Goal: Information Seeking & Learning: Check status

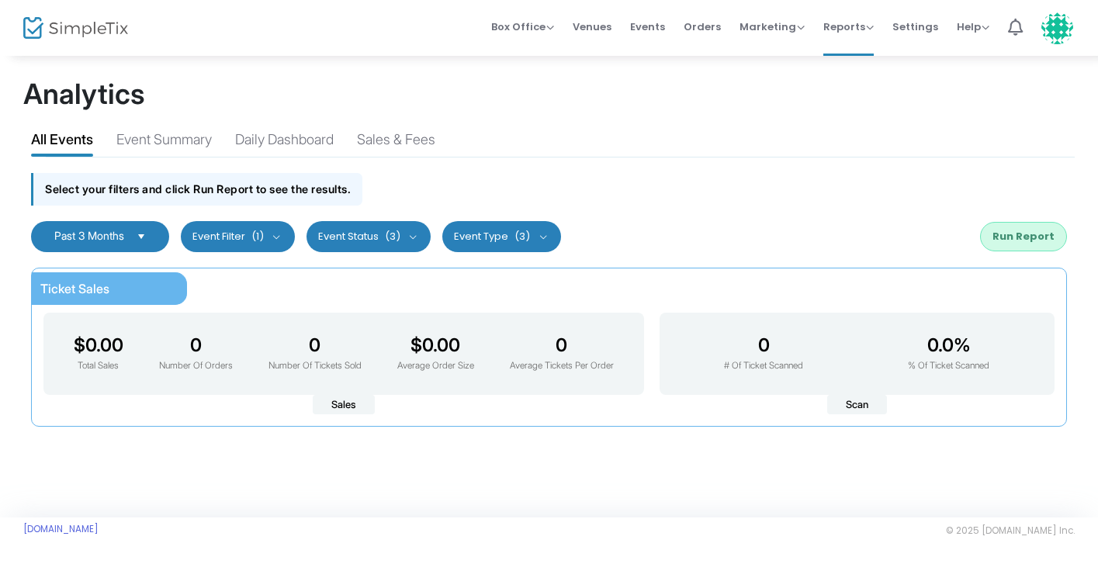
click at [161, 234] on kendo-dropdownlist "Past 3 Months" at bounding box center [100, 236] width 138 height 31
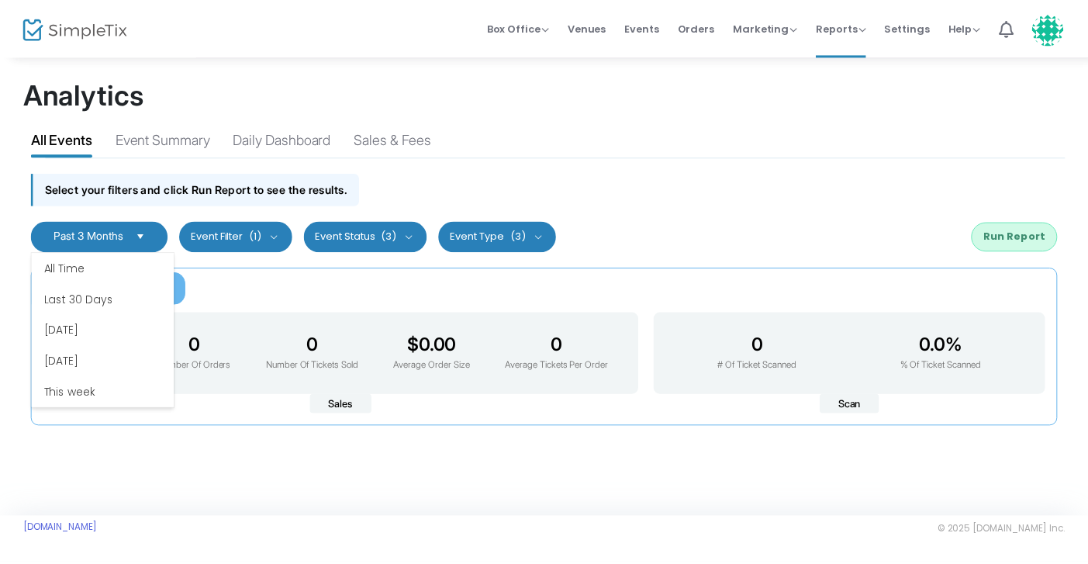
scroll to position [186, 0]
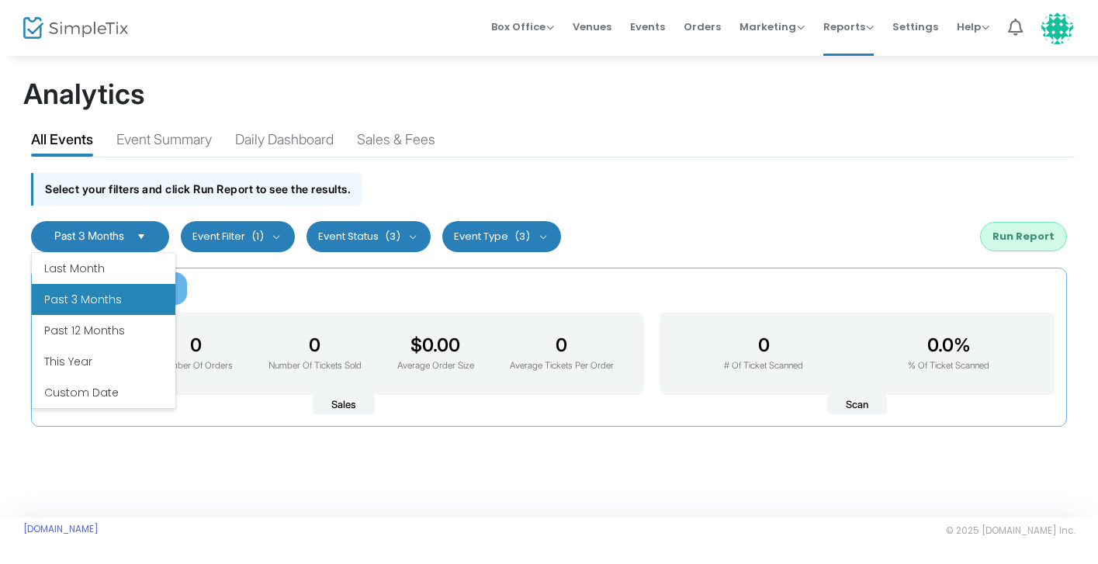
click at [128, 399] on li "Custom Date" at bounding box center [104, 392] width 144 height 31
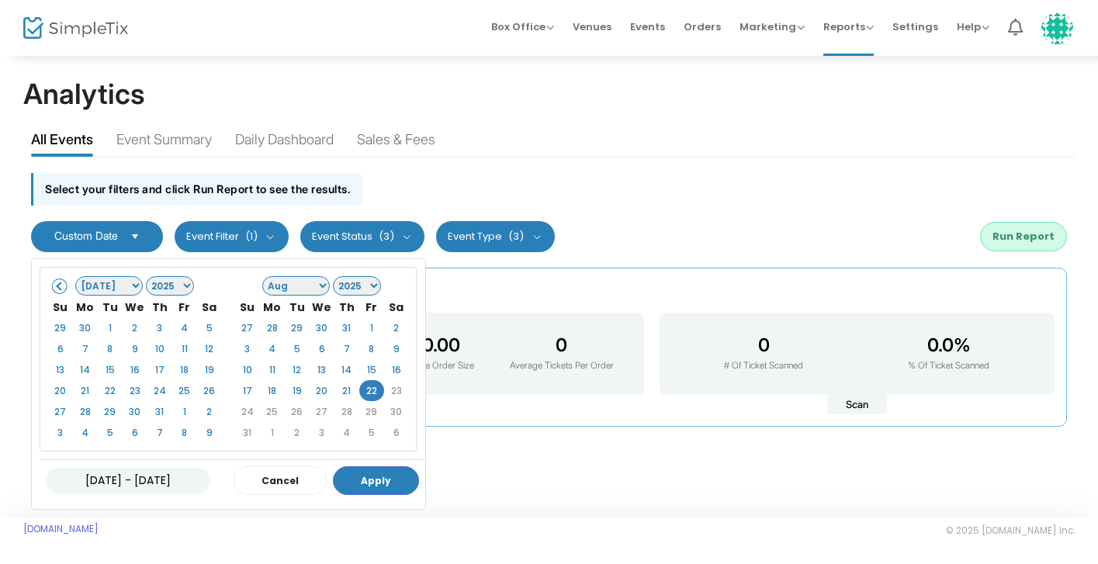
click at [170, 285] on select "1925 1926 1927 1928 1929 1930 1931 1932 1933 1934 1935 1936 1937 1938 1939 1940…" at bounding box center [170, 285] width 49 height 19
click at [132, 285] on select "Jan Feb Mar Apr May Jun [DATE] Aug Sep Oct Nov Dec" at bounding box center [109, 285] width 68 height 19
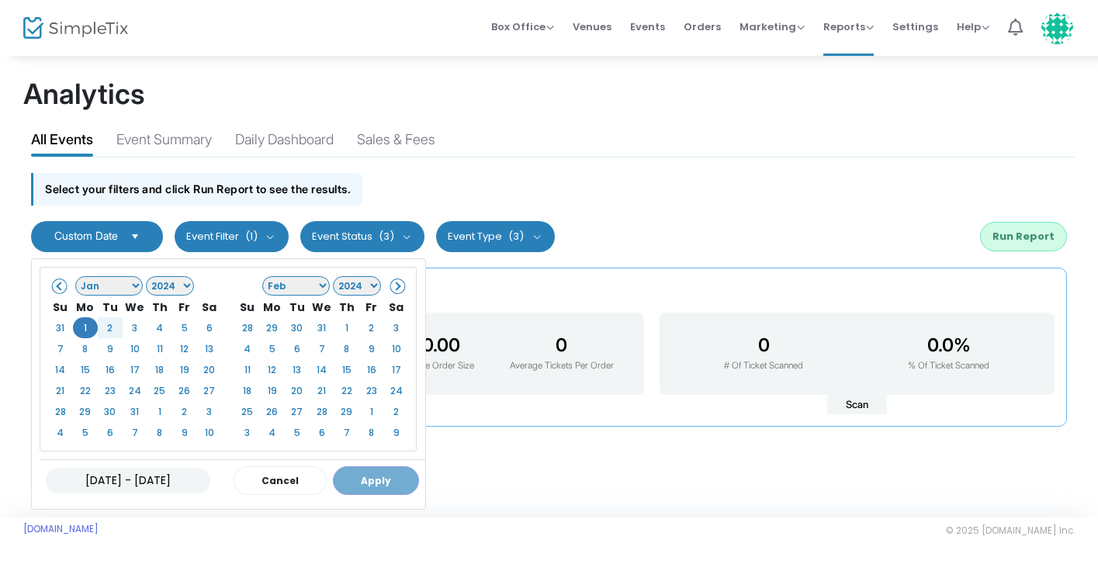
click at [304, 288] on select "Jan Feb Mar Apr May Jun [DATE] Aug Sep Oct Nov Dec" at bounding box center [296, 285] width 68 height 19
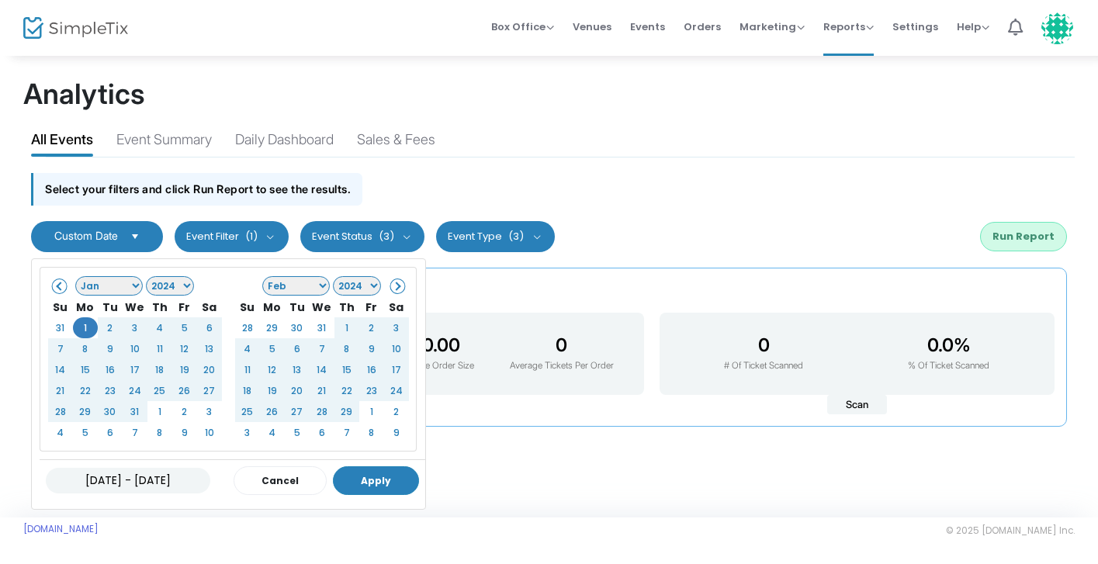
click at [389, 478] on button "Apply" at bounding box center [376, 480] width 86 height 29
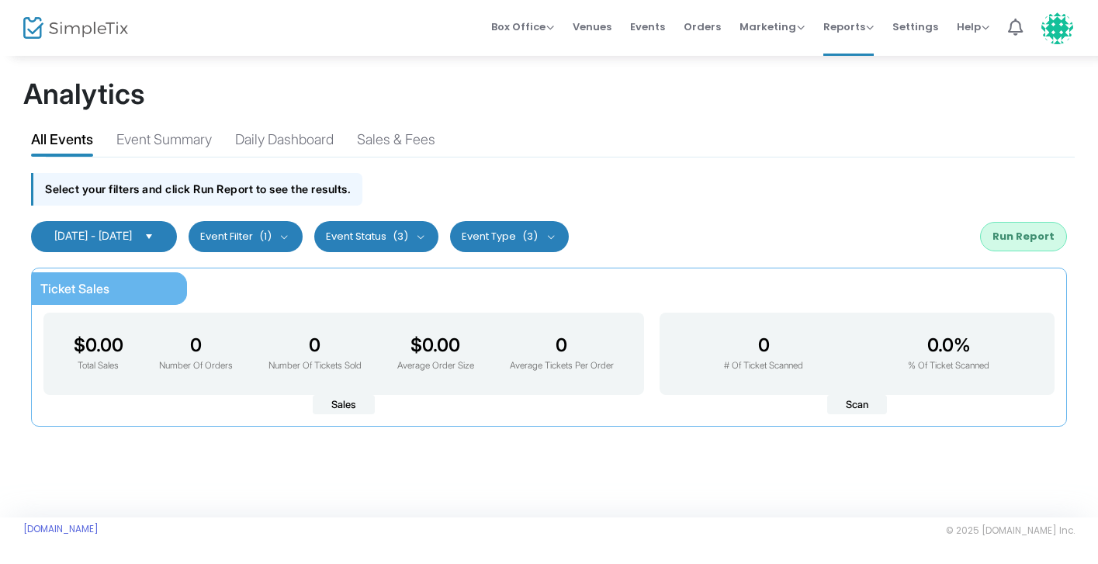
click at [1025, 233] on button "Run Report" at bounding box center [1023, 236] width 87 height 29
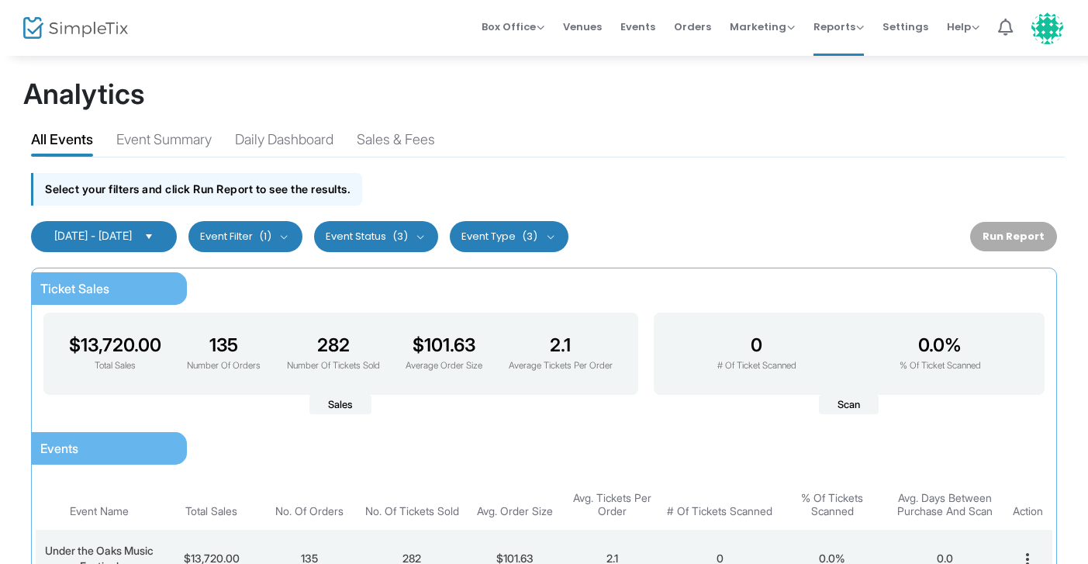
click at [177, 241] on kendo-dropdownlist "[DATE] - [DATE]" at bounding box center [104, 236] width 146 height 31
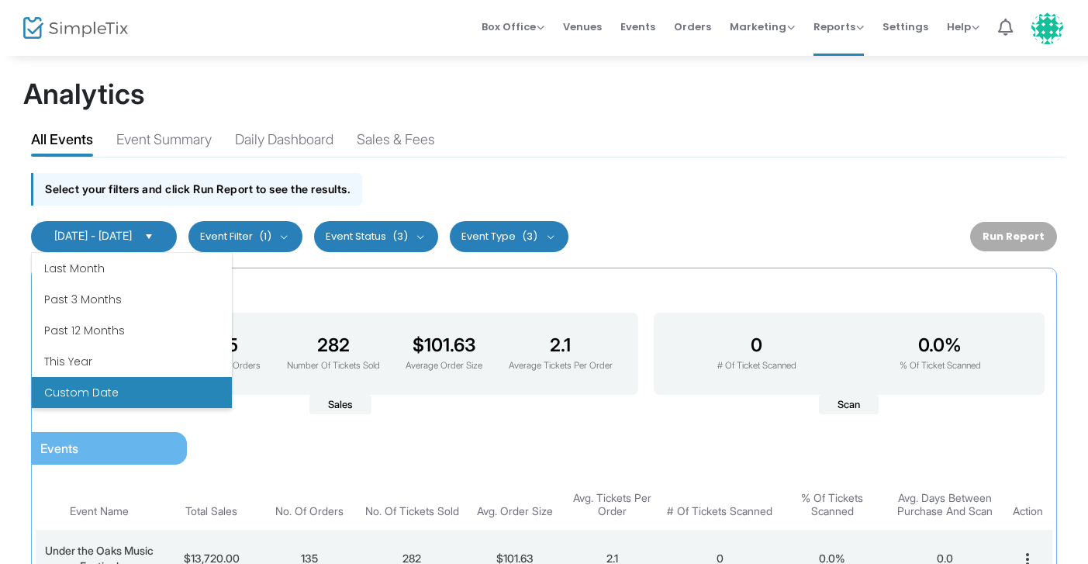
click at [365, 300] on div "Ticket Sales $13,720.00 Total Sales 135 Number Of Orders 282 Number Of Tickets …" at bounding box center [544, 467] width 1026 height 399
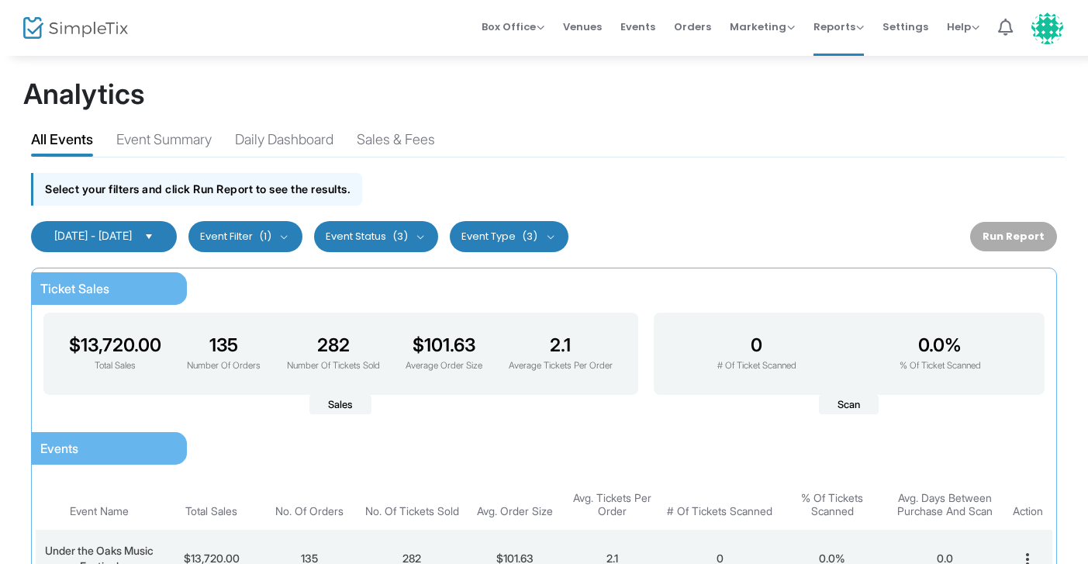
click at [132, 238] on span "[DATE] - [DATE]" at bounding box center [93, 235] width 78 height 13
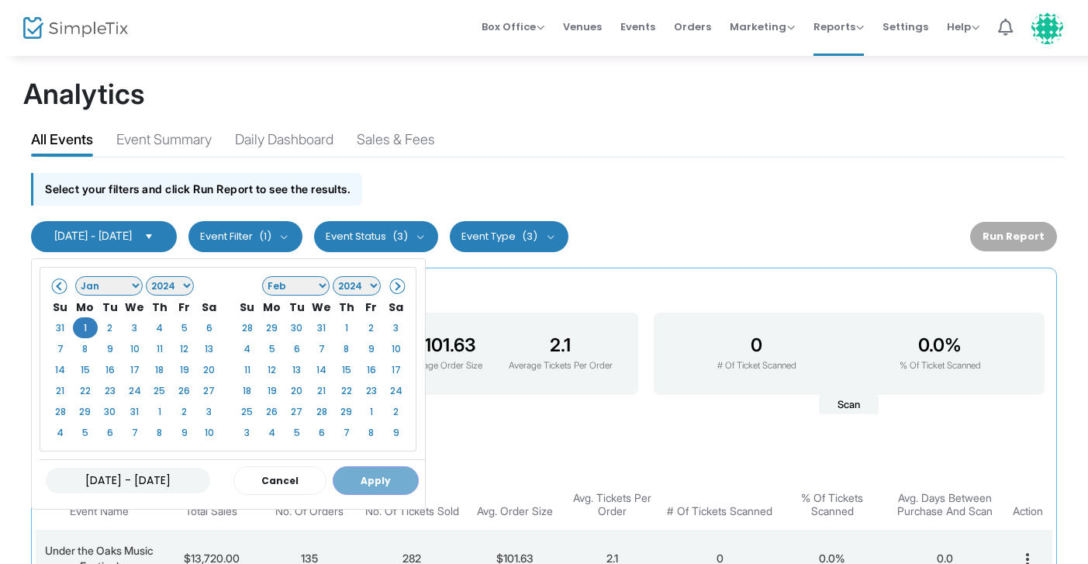
click at [285, 285] on select "Jan Feb Mar Apr May Jun [DATE] Aug Sep Oct Nov Dec" at bounding box center [296, 285] width 68 height 19
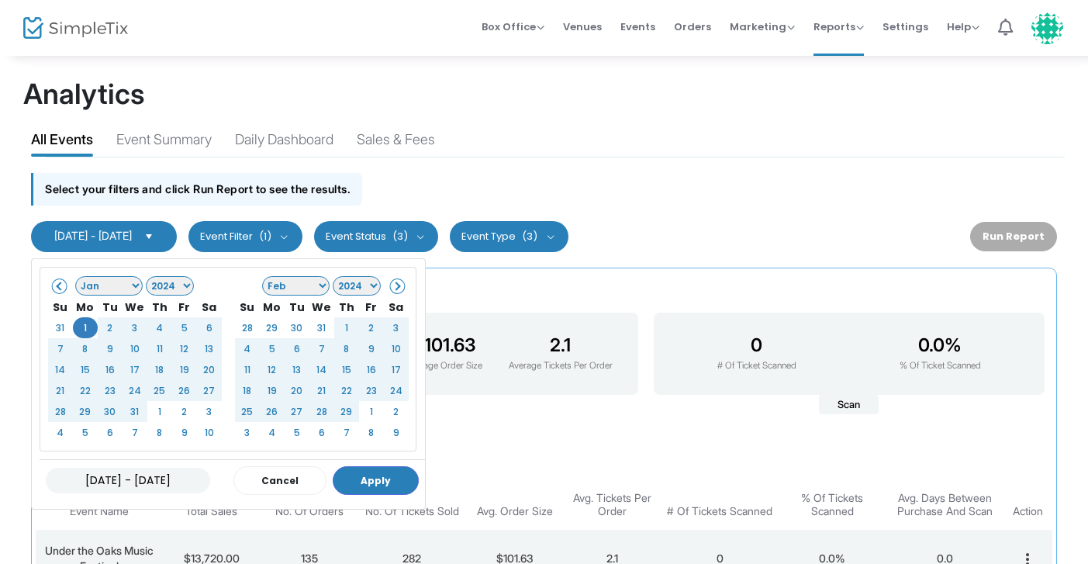
click at [296, 282] on select "Jan Feb Mar Apr May Jun [DATE] Aug Sep Oct Nov Dec" at bounding box center [296, 285] width 68 height 19
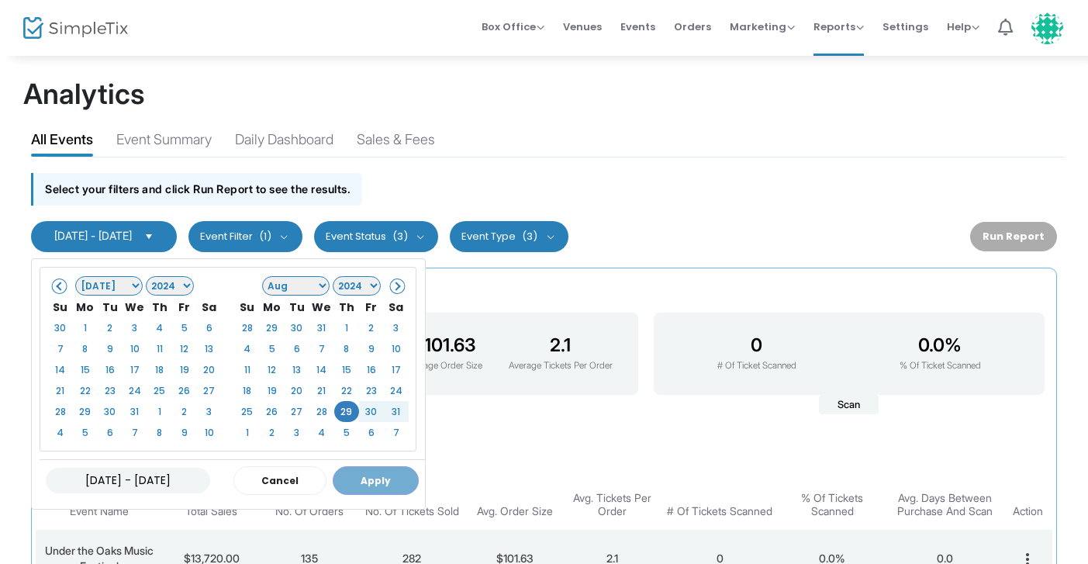
click at [375, 479] on div "[DATE] - [DATE] Cancel Apply" at bounding box center [233, 480] width 386 height 42
click at [121, 286] on select "Jan Feb Mar Apr May Jun [DATE] Aug Sep Oct Nov Dec" at bounding box center [109, 285] width 68 height 19
click at [289, 283] on select "Jan Feb Mar Apr May Jun [DATE] Aug Sep Oct Nov Dec" at bounding box center [296, 285] width 68 height 19
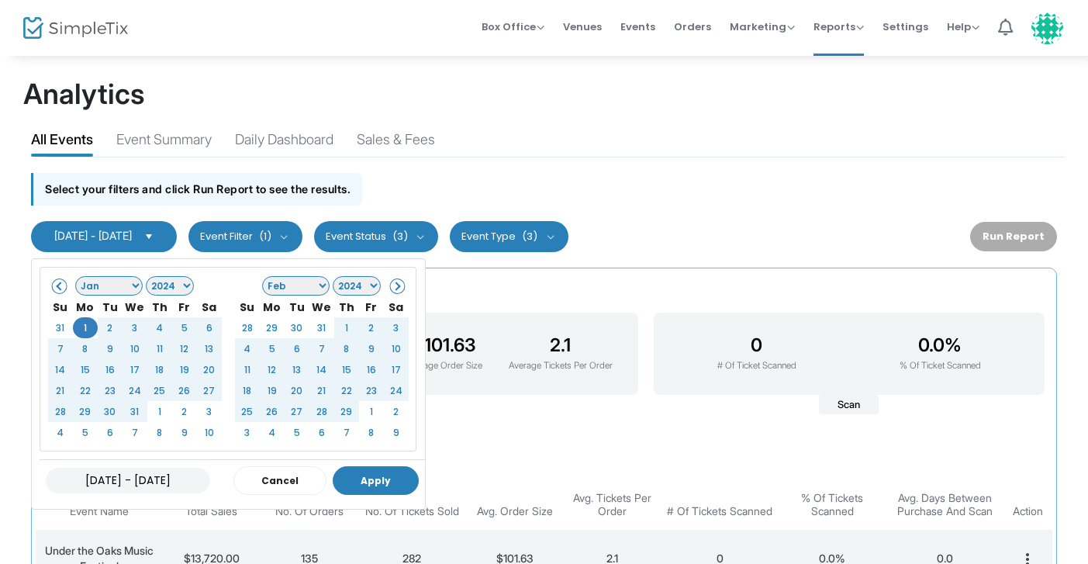
click at [382, 486] on button "Apply" at bounding box center [376, 480] width 86 height 29
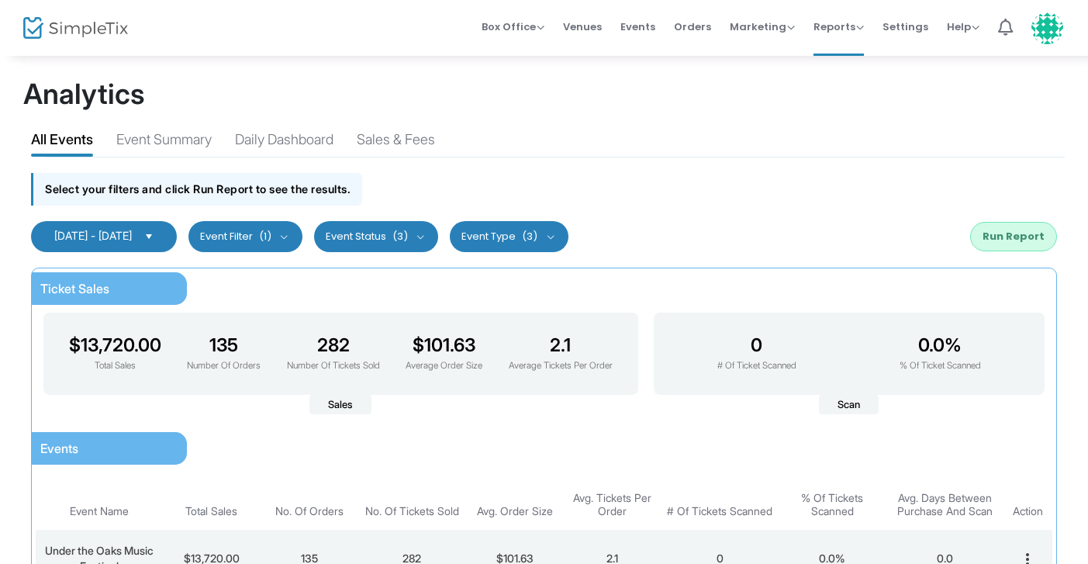
click at [1009, 246] on button "Run Report" at bounding box center [1013, 236] width 87 height 29
click at [154, 245] on kendo-dropdownlist "[DATE] - [DATE]" at bounding box center [104, 236] width 146 height 31
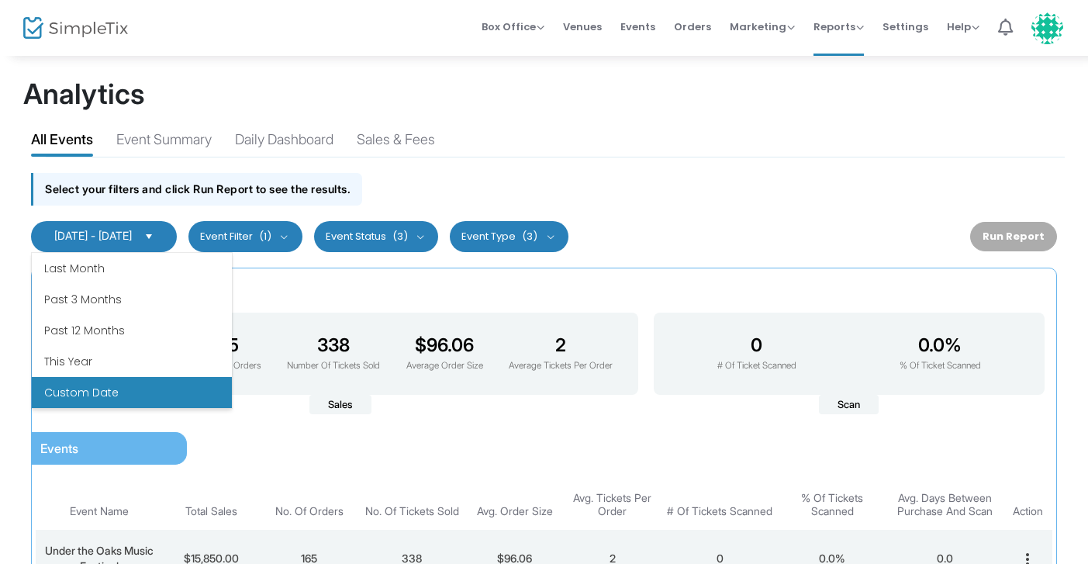
click at [112, 392] on li "Custom Date" at bounding box center [132, 392] width 200 height 31
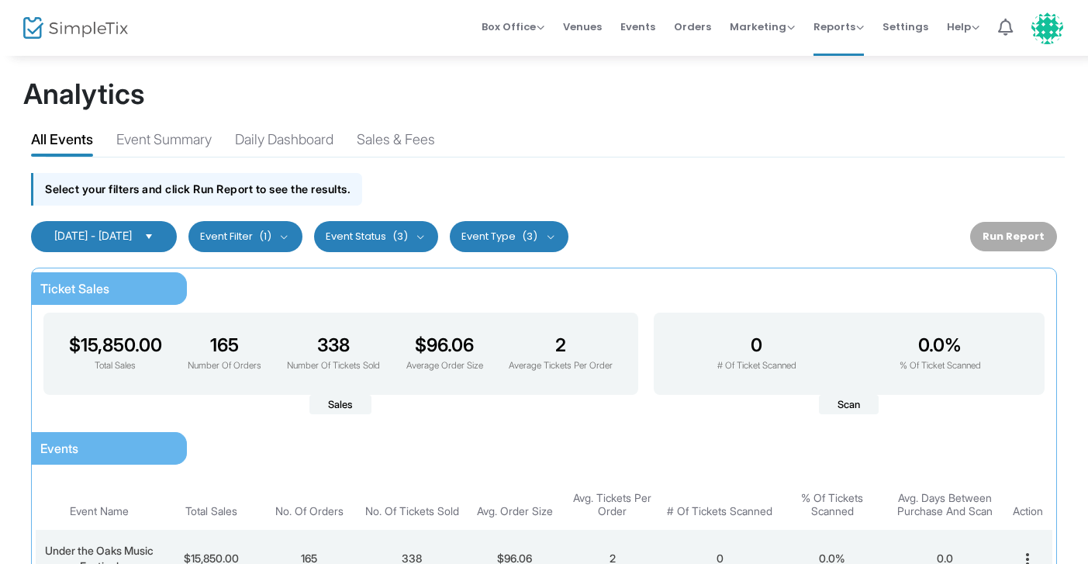
click at [132, 242] on span "[DATE] - [DATE]" at bounding box center [93, 235] width 78 height 13
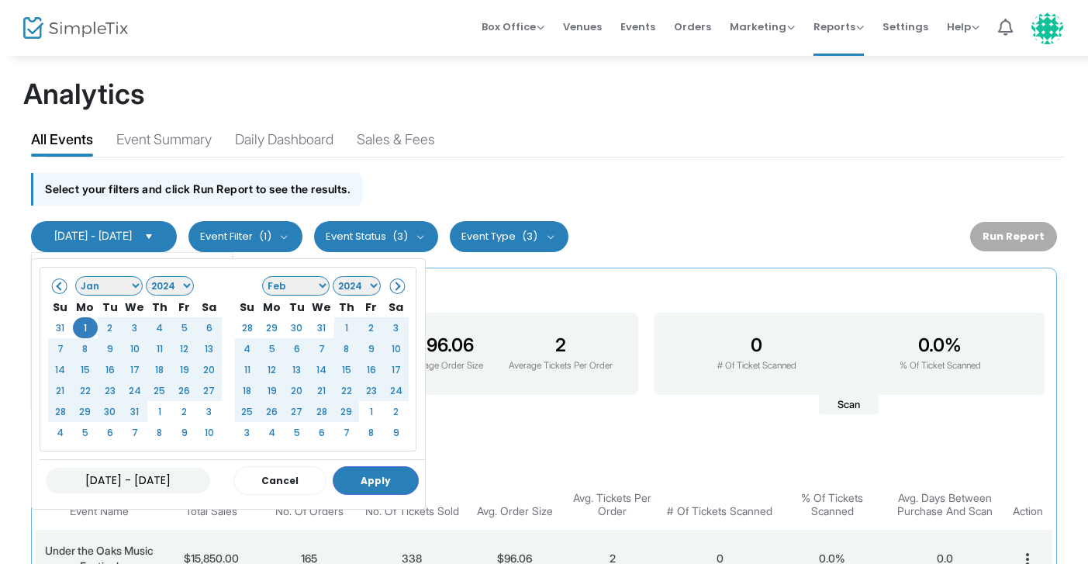
click at [130, 284] on select "Jan Feb Mar Apr May Jun [DATE] Aug Sep Oct Nov Dec" at bounding box center [109, 285] width 68 height 19
click at [75, 276] on select "Jan Feb Mar Apr May Jun [DATE] Aug Sep Oct Nov Dec" at bounding box center [109, 285] width 68 height 19
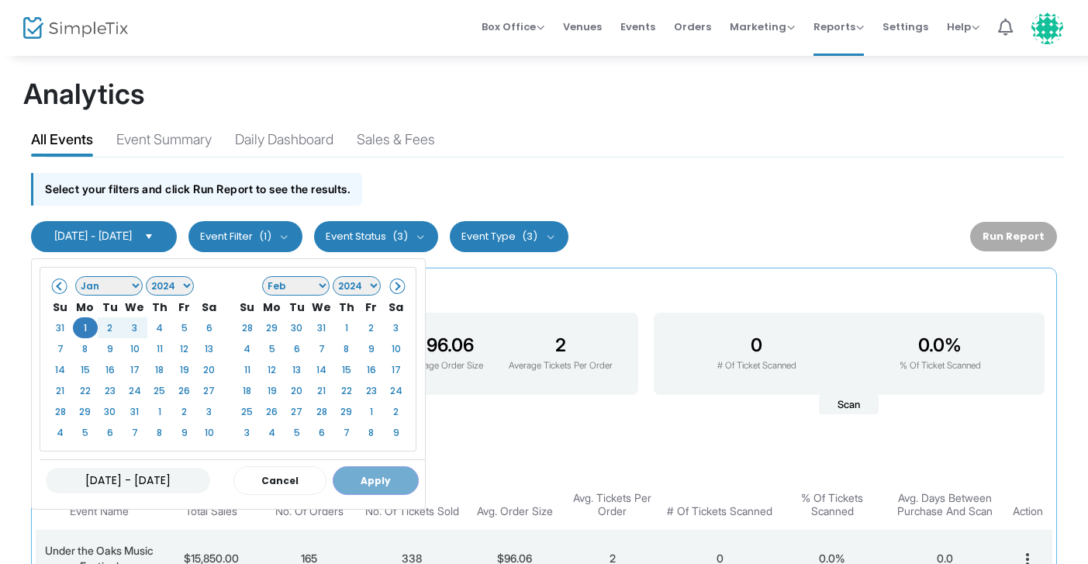
click at [275, 286] on select "Jan Feb Mar Apr May Jun [DATE] Aug Sep Oct Nov Dec" at bounding box center [296, 285] width 68 height 19
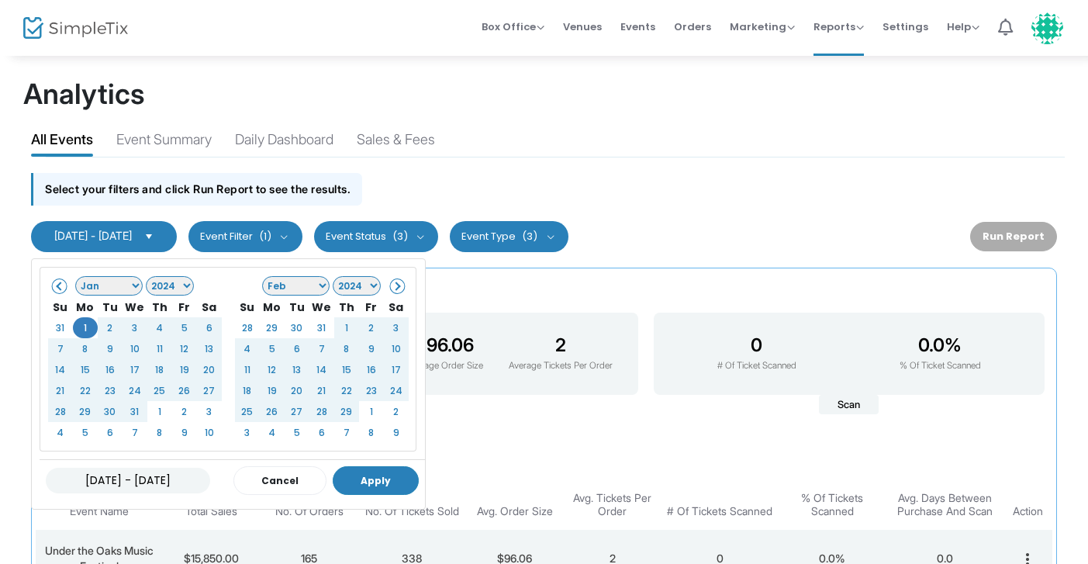
click at [386, 471] on button "Apply" at bounding box center [376, 480] width 86 height 29
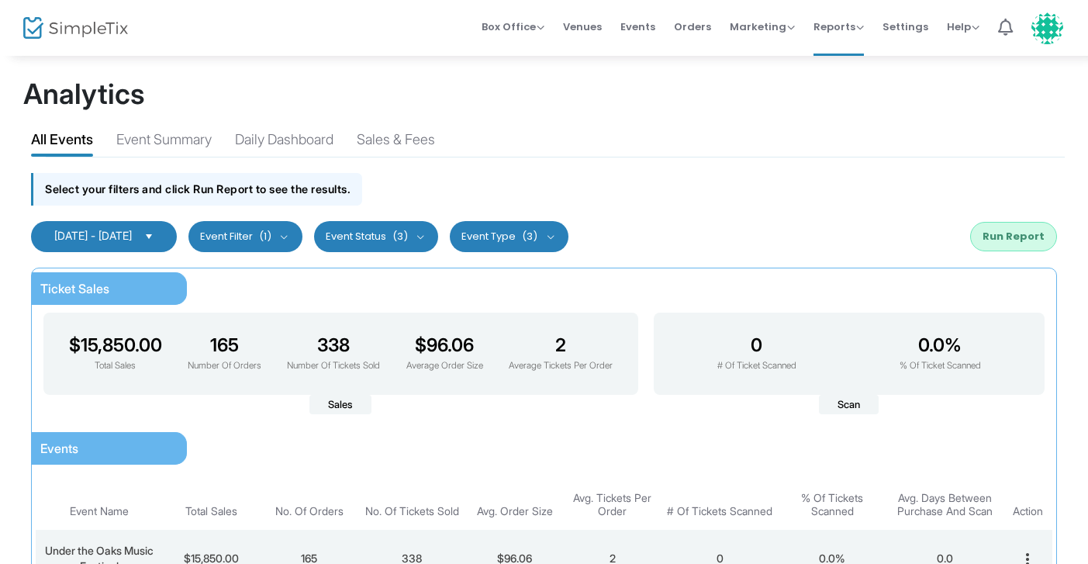
click at [1052, 250] on div "Run Report" at bounding box center [1013, 236] width 87 height 29
click at [1033, 240] on button "Run Report" at bounding box center [1013, 236] width 87 height 29
click at [162, 242] on span "Select" at bounding box center [150, 236] width 26 height 26
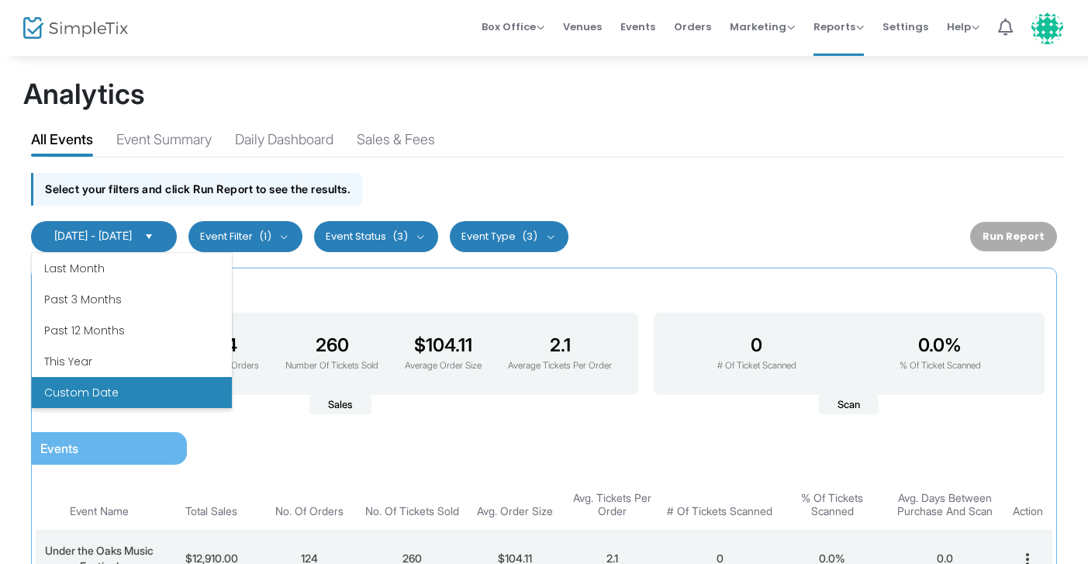
click at [303, 236] on button "Event Filter (1)" at bounding box center [245, 236] width 114 height 31
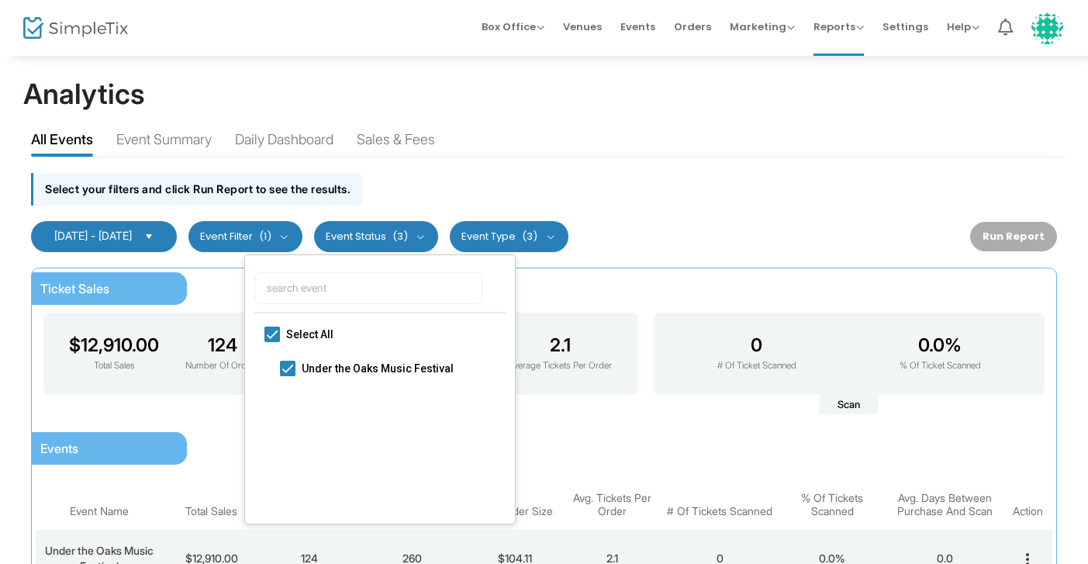
click at [484, 192] on div "Select your filters and click Run Report to see the results." at bounding box center [544, 184] width 1042 height 55
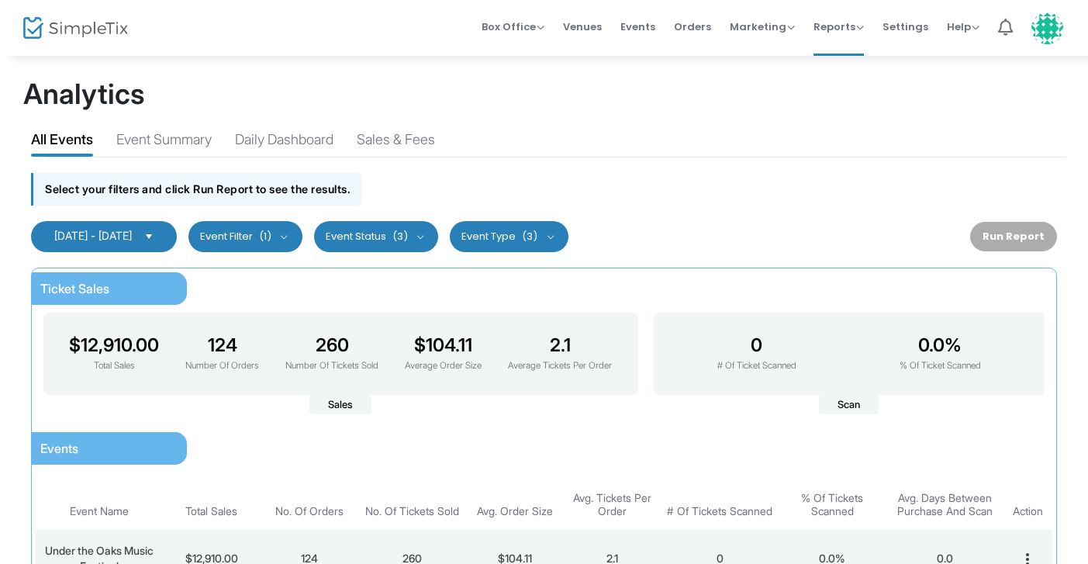
click at [144, 243] on kendo-dropdownlist "[DATE] - [DATE]" at bounding box center [104, 236] width 146 height 31
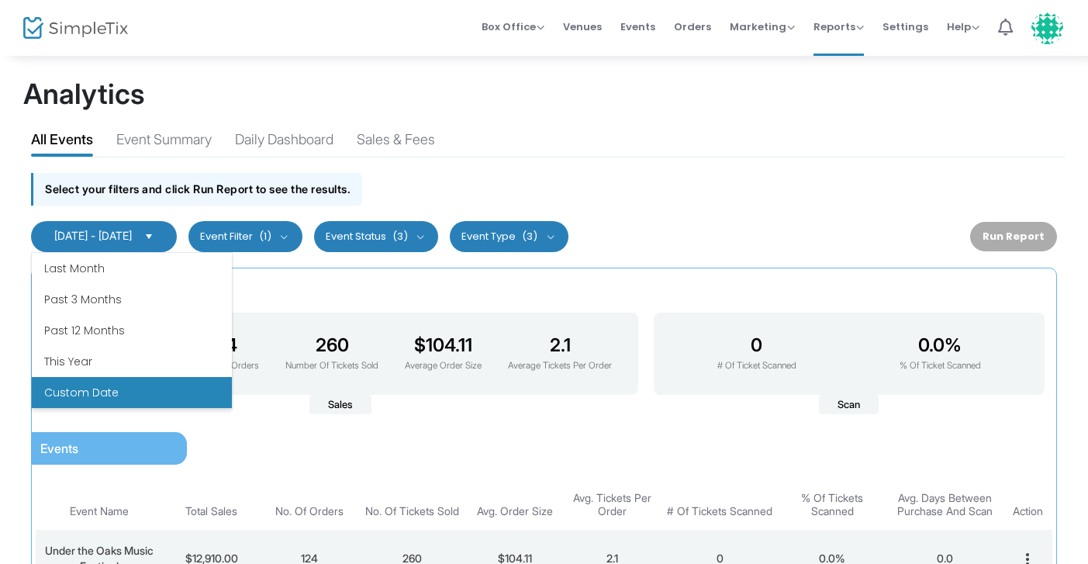
click at [132, 233] on span "[DATE] - [DATE]" at bounding box center [93, 235] width 78 height 13
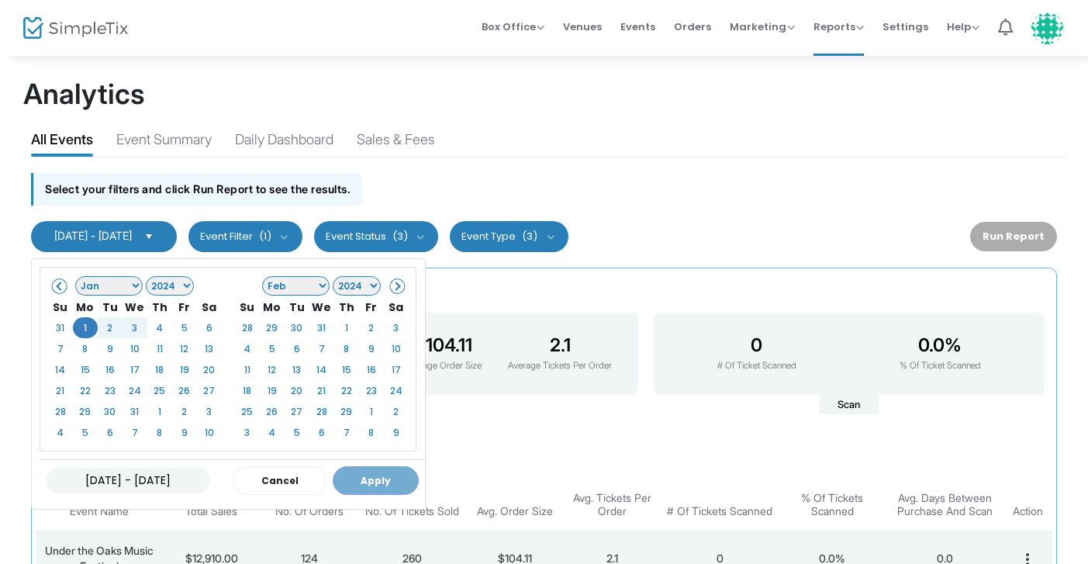
click at [295, 276] on select "Jan Feb Mar Apr May Jun [DATE] Aug Sep Oct Nov Dec" at bounding box center [296, 285] width 68 height 19
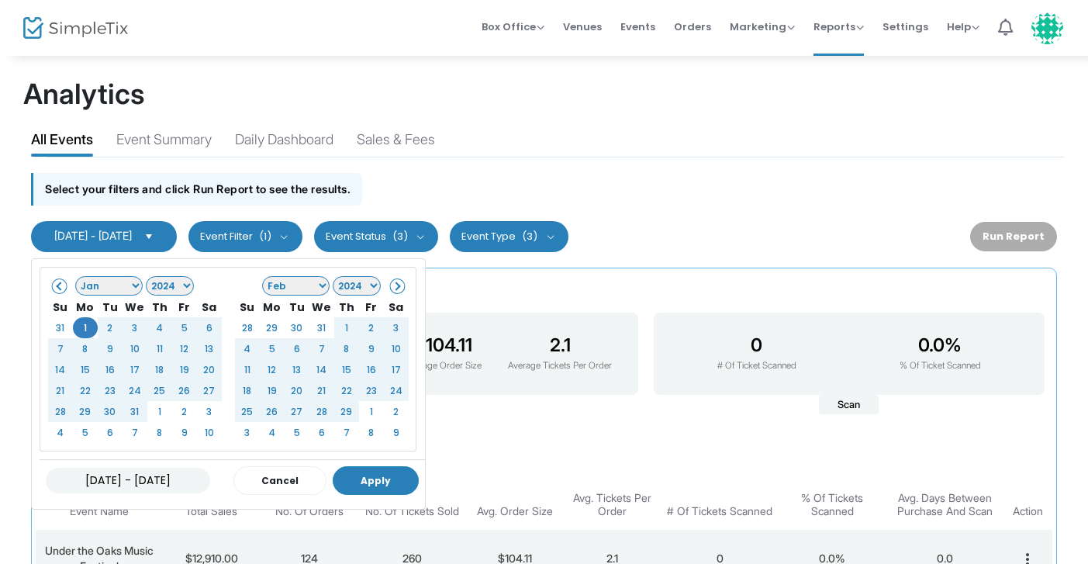
click at [387, 472] on button "Apply" at bounding box center [376, 480] width 86 height 29
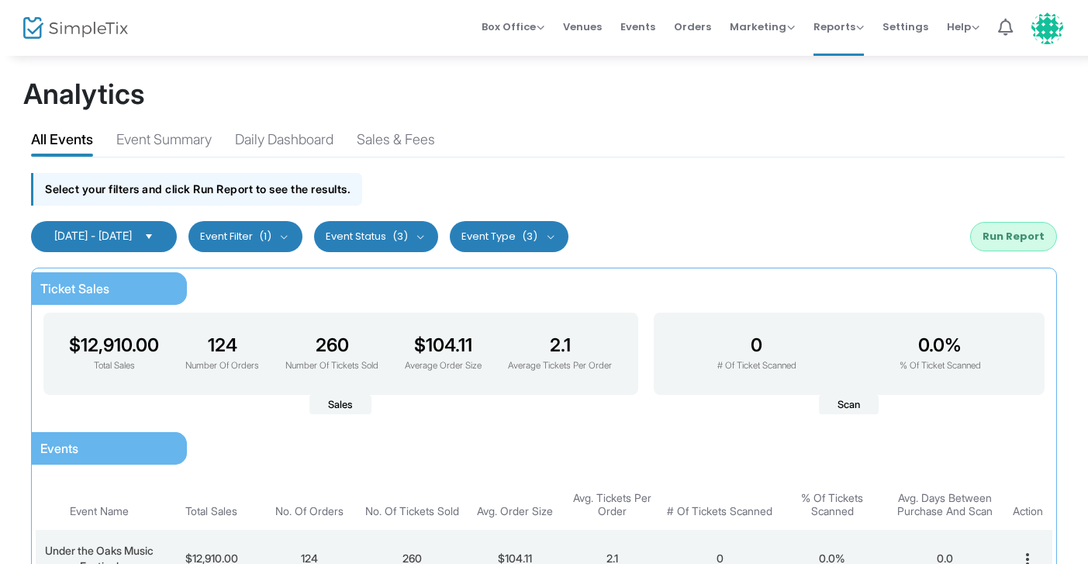
click at [1029, 237] on button "Run Report" at bounding box center [1013, 236] width 87 height 29
click at [132, 235] on span "[DATE] - [DATE]" at bounding box center [93, 235] width 78 height 13
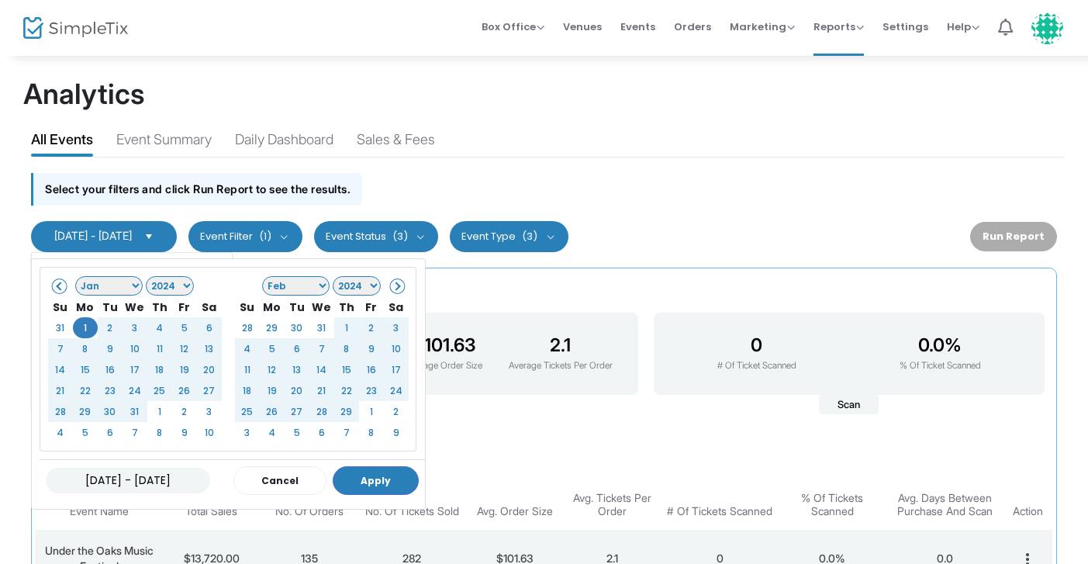
click at [123, 283] on select "Jan Feb Mar Apr May Jun [DATE] Aug Sep Oct Nov Dec" at bounding box center [109, 285] width 68 height 19
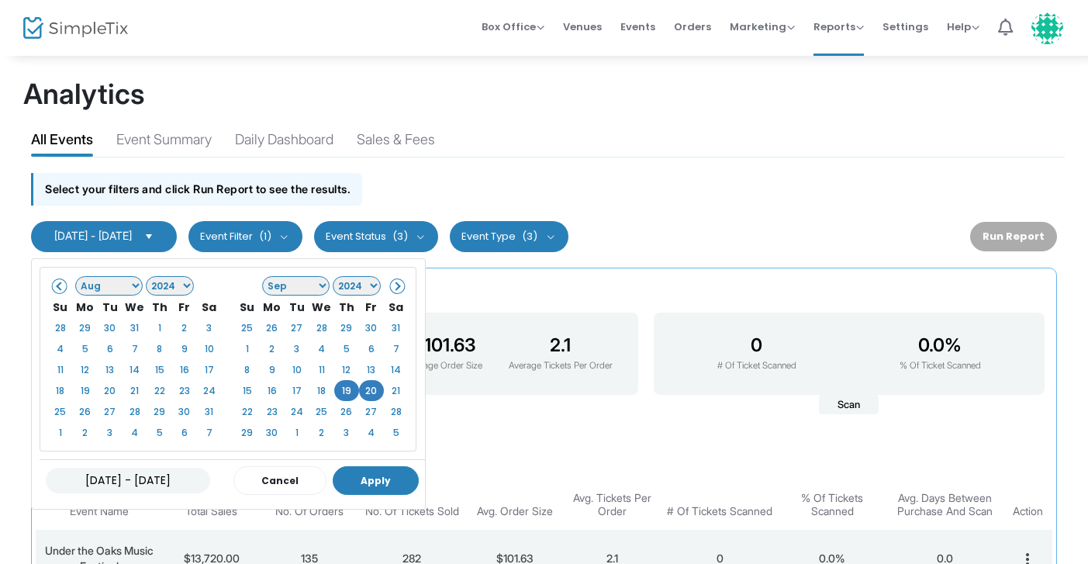
click at [386, 482] on button "Apply" at bounding box center [376, 480] width 86 height 29
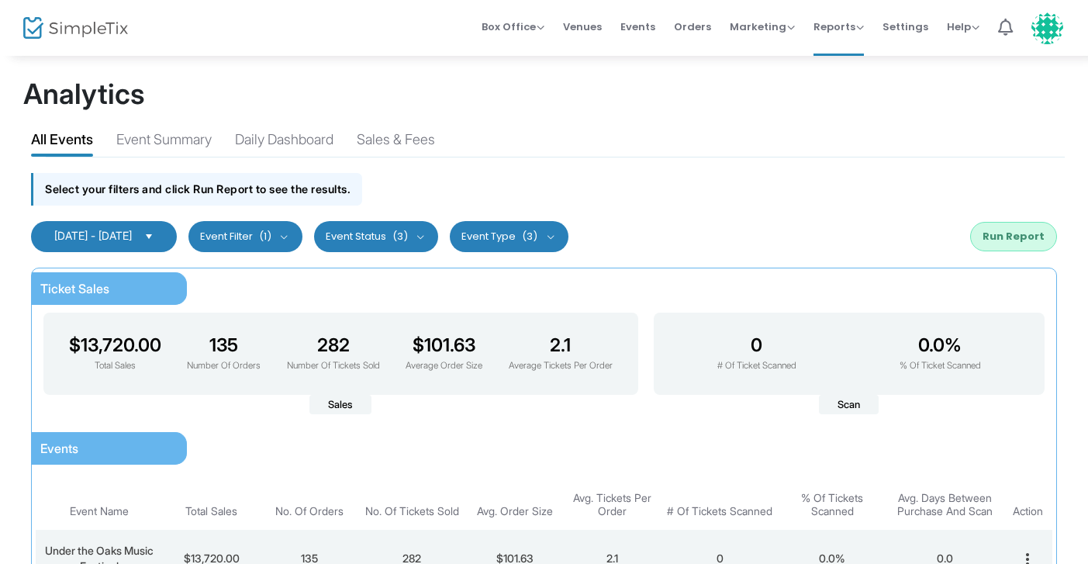
click at [1029, 240] on button "Run Report" at bounding box center [1013, 236] width 87 height 29
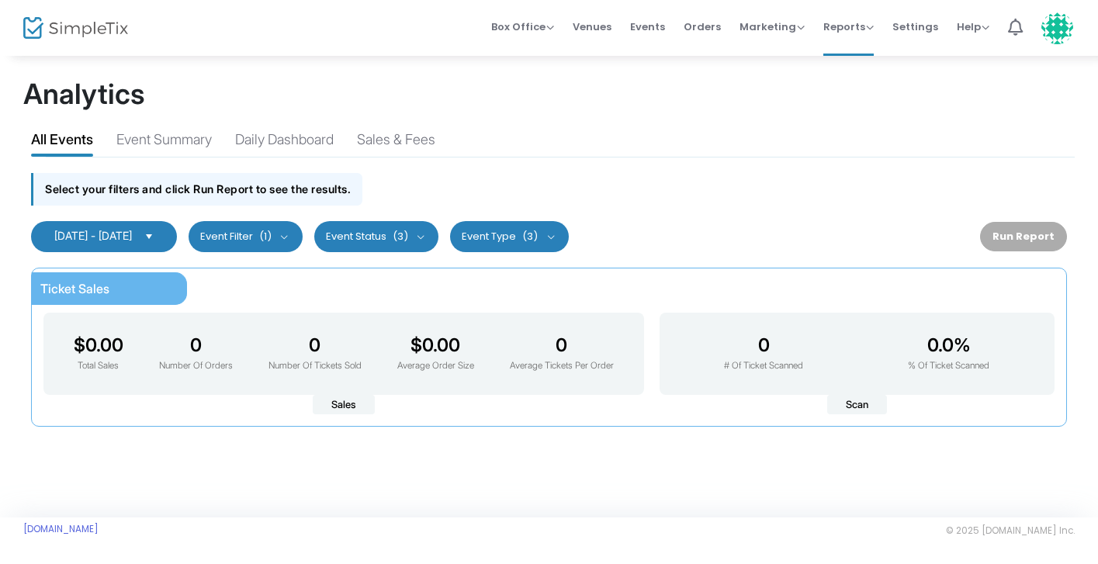
click at [132, 242] on span "[DATE] - [DATE]" at bounding box center [93, 235] width 78 height 13
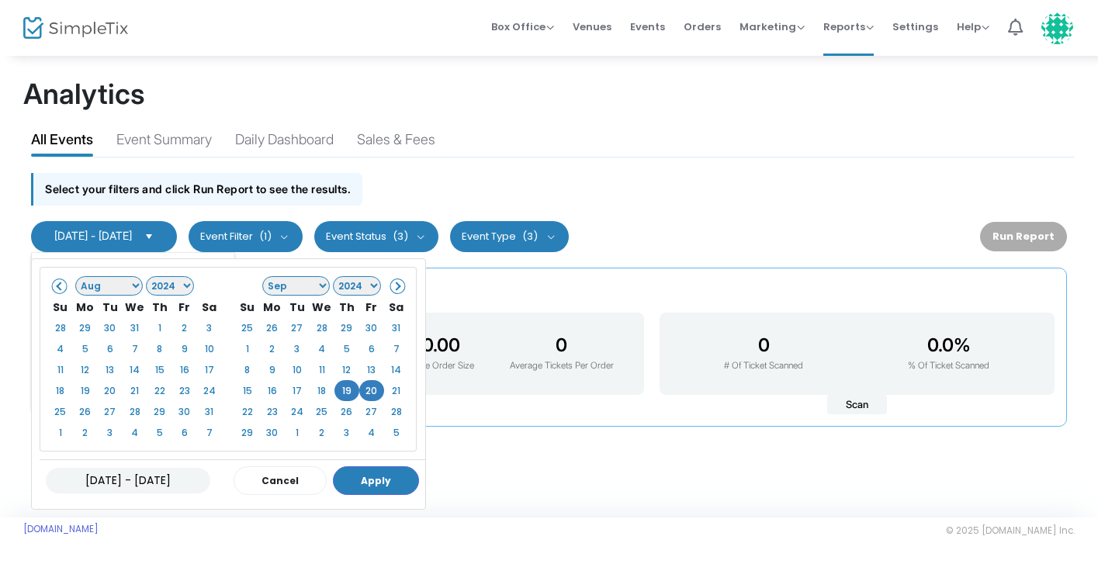
click at [299, 288] on select "Jan Feb Mar Apr May Jun [DATE] Aug Sep Oct Nov Dec" at bounding box center [296, 285] width 68 height 19
